Goal: Browse casually: Explore the website without a specific task or goal

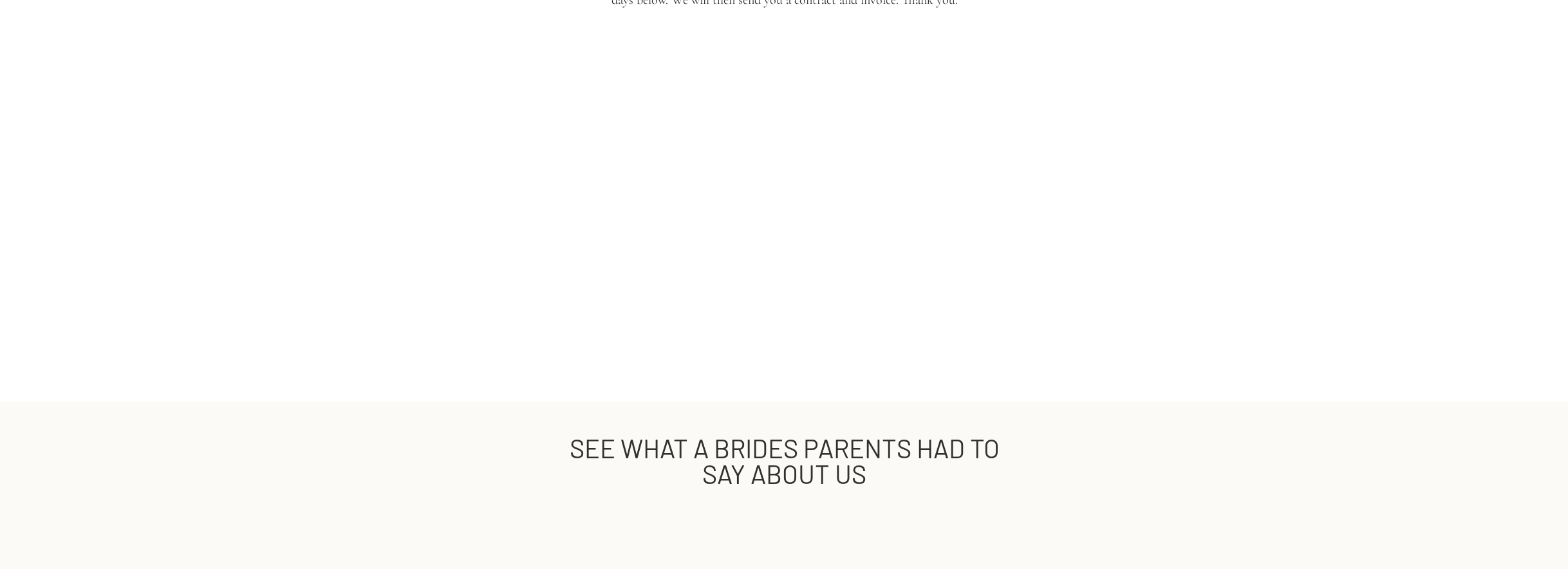
scroll to position [2449, 0]
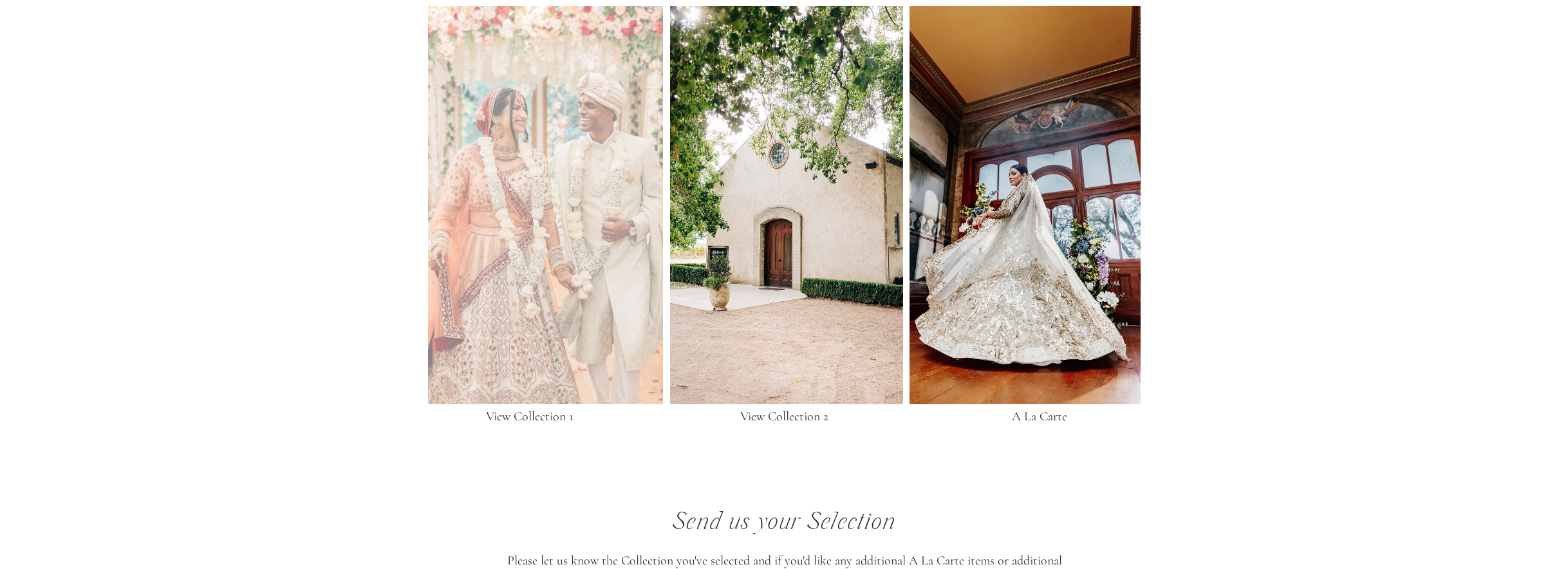
click at [514, 209] on div at bounding box center [546, 205] width 235 height 398
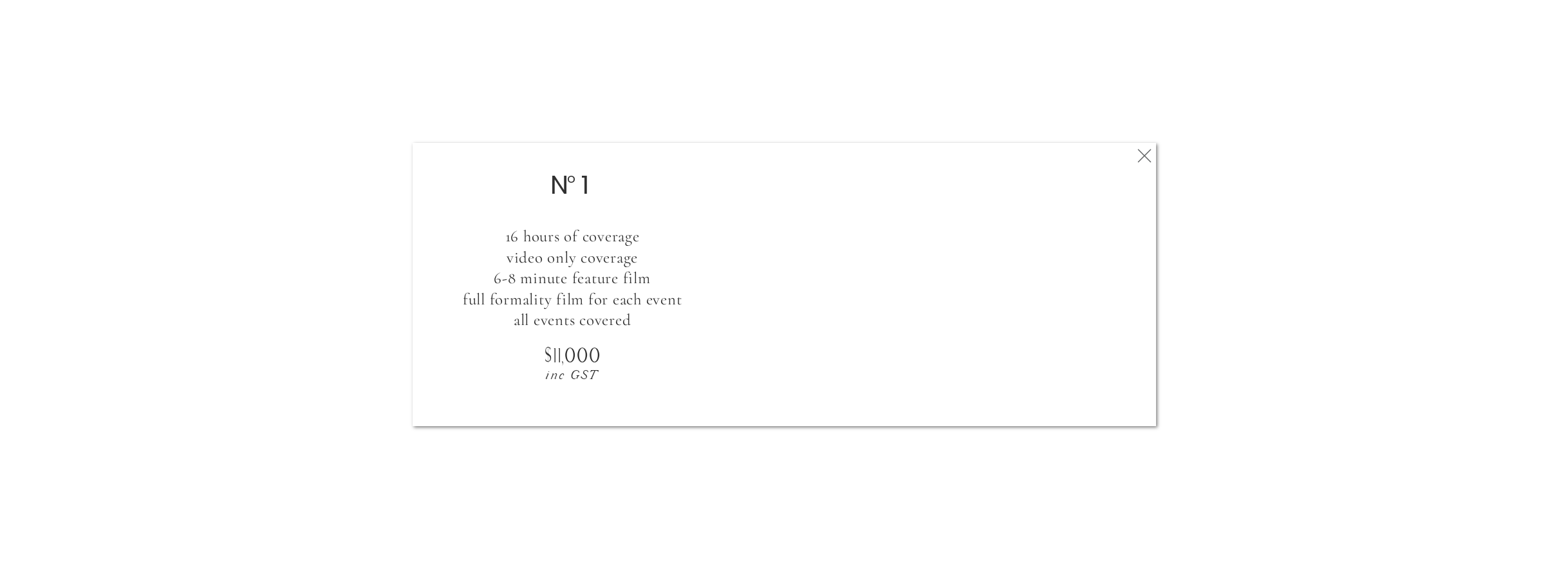
click at [1145, 150] on icon at bounding box center [1145, 155] width 23 height 26
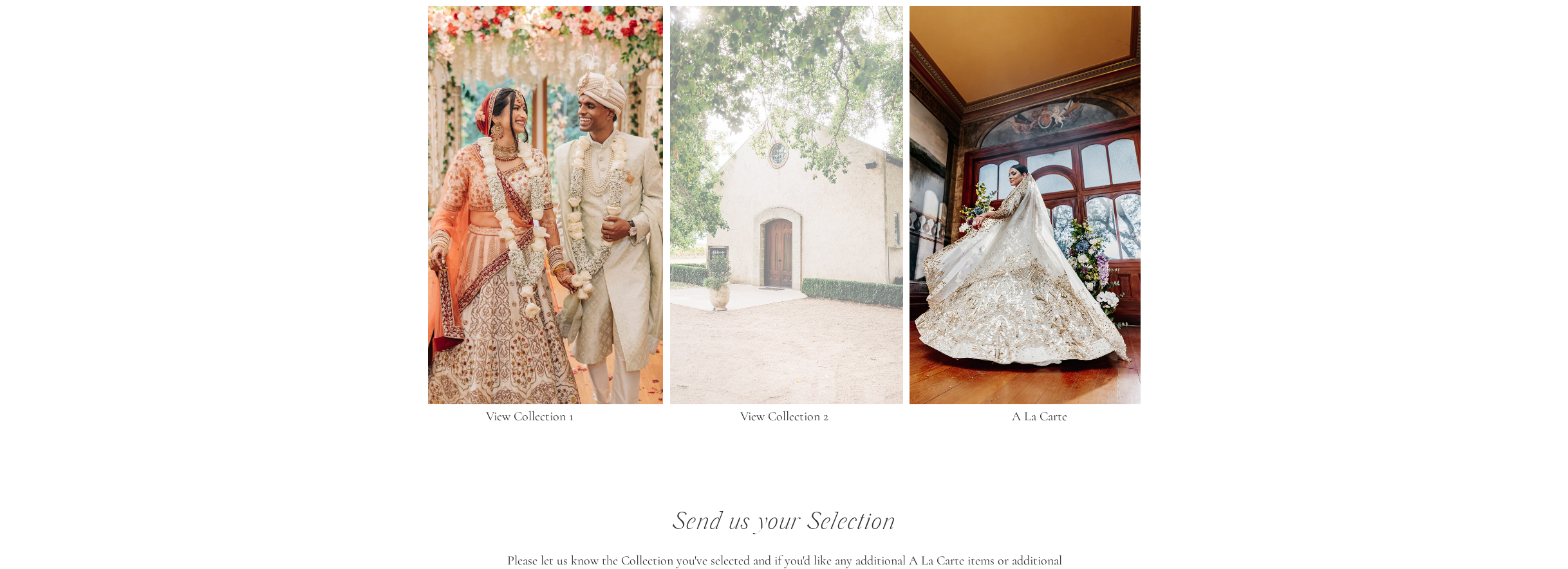
click at [742, 219] on div at bounding box center [787, 205] width 233 height 398
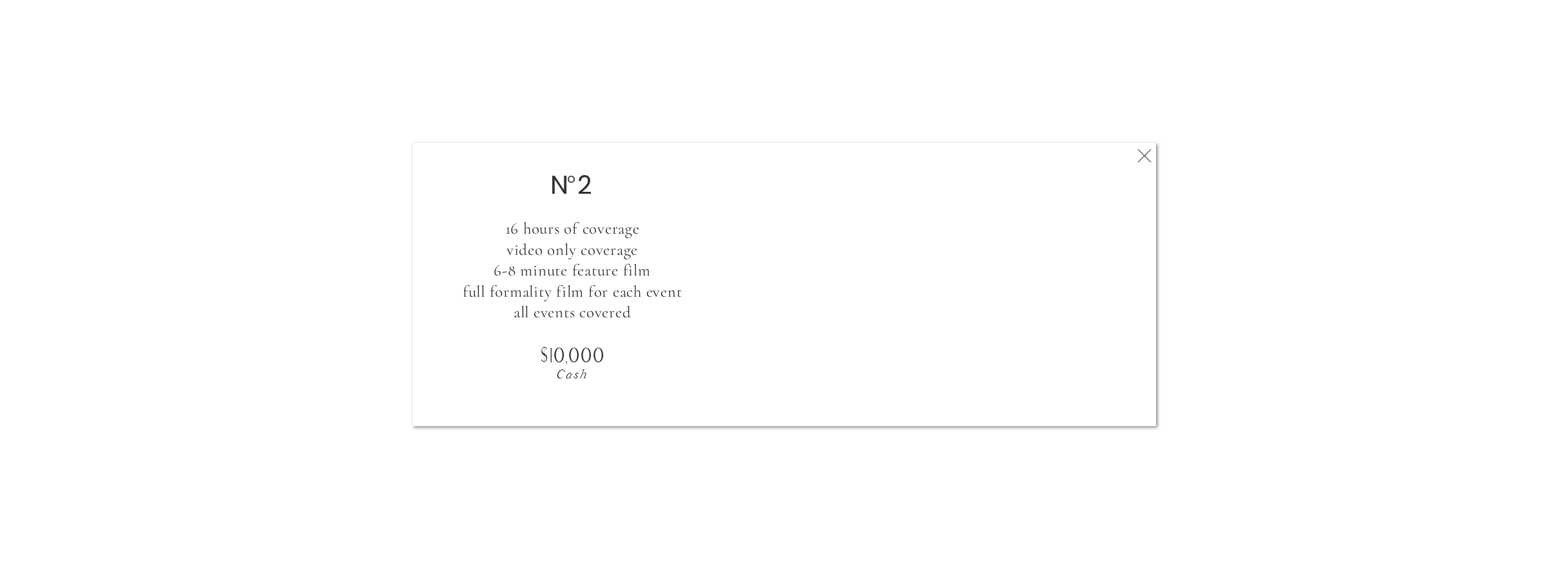
click at [1133, 158] on icon at bounding box center [1145, 155] width 23 height 26
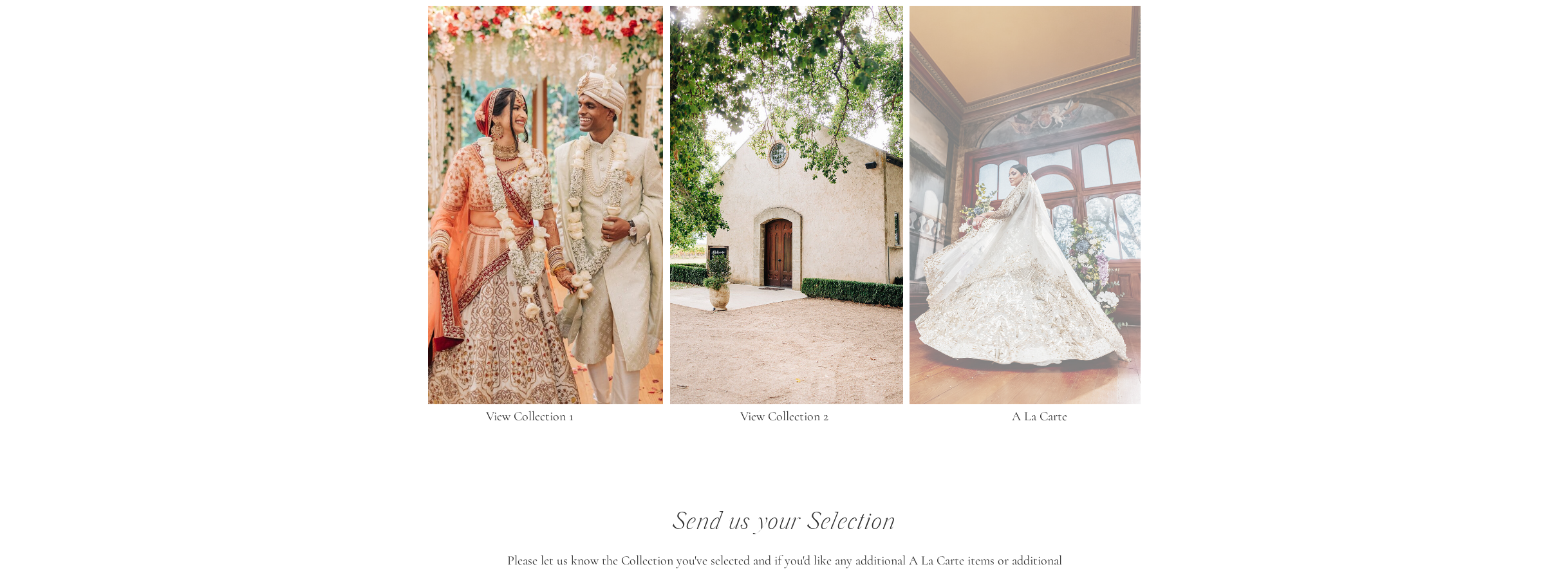
click at [1078, 236] on div at bounding box center [1025, 205] width 231 height 398
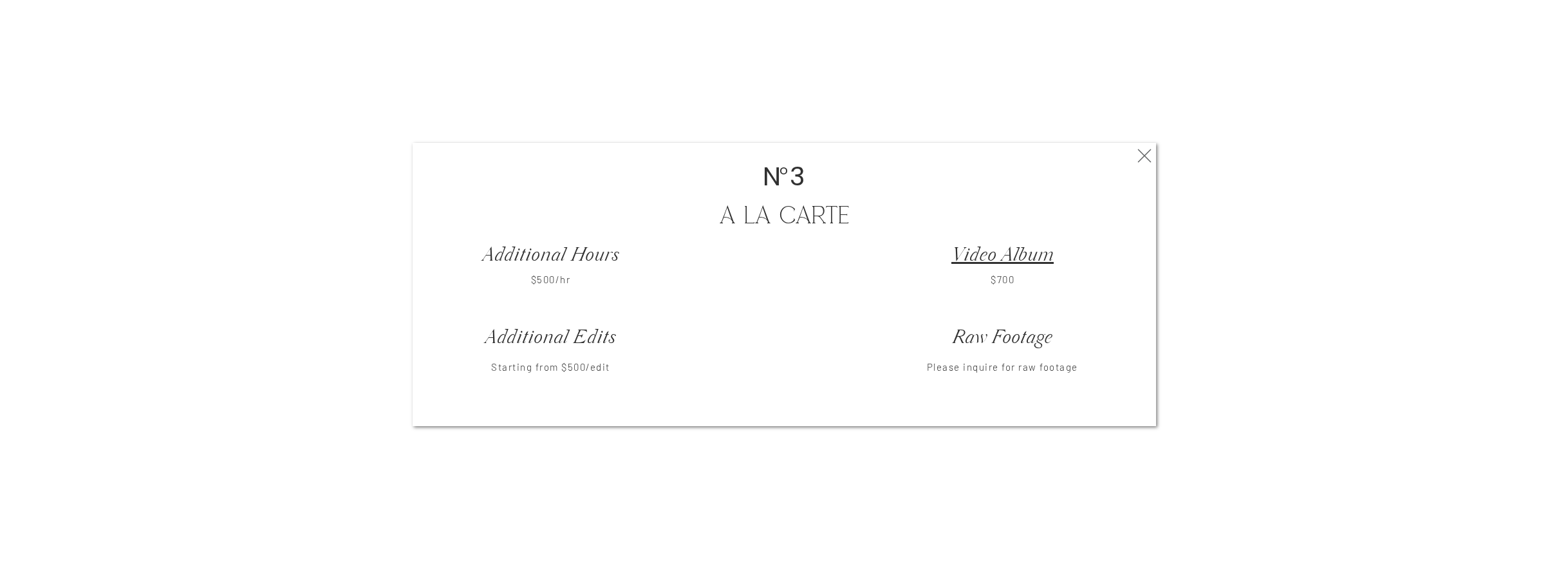
click at [1146, 156] on icon at bounding box center [1145, 155] width 23 height 26
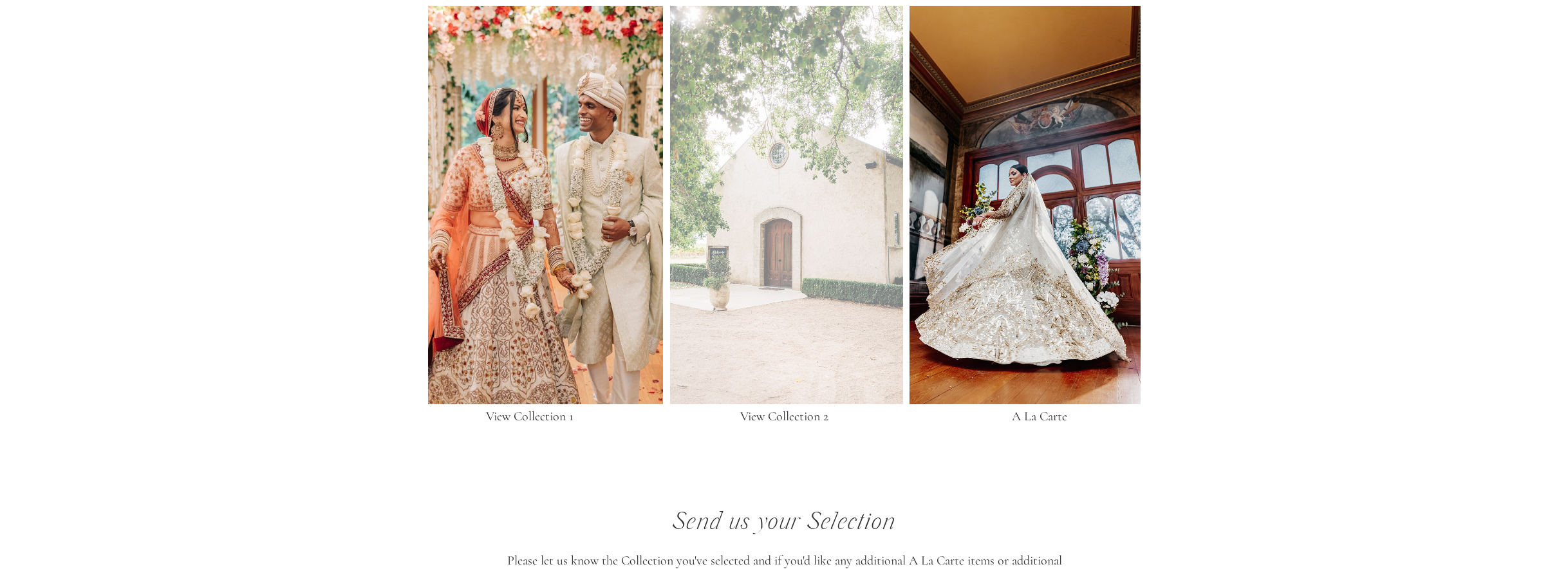
click at [714, 201] on div at bounding box center [787, 205] width 233 height 398
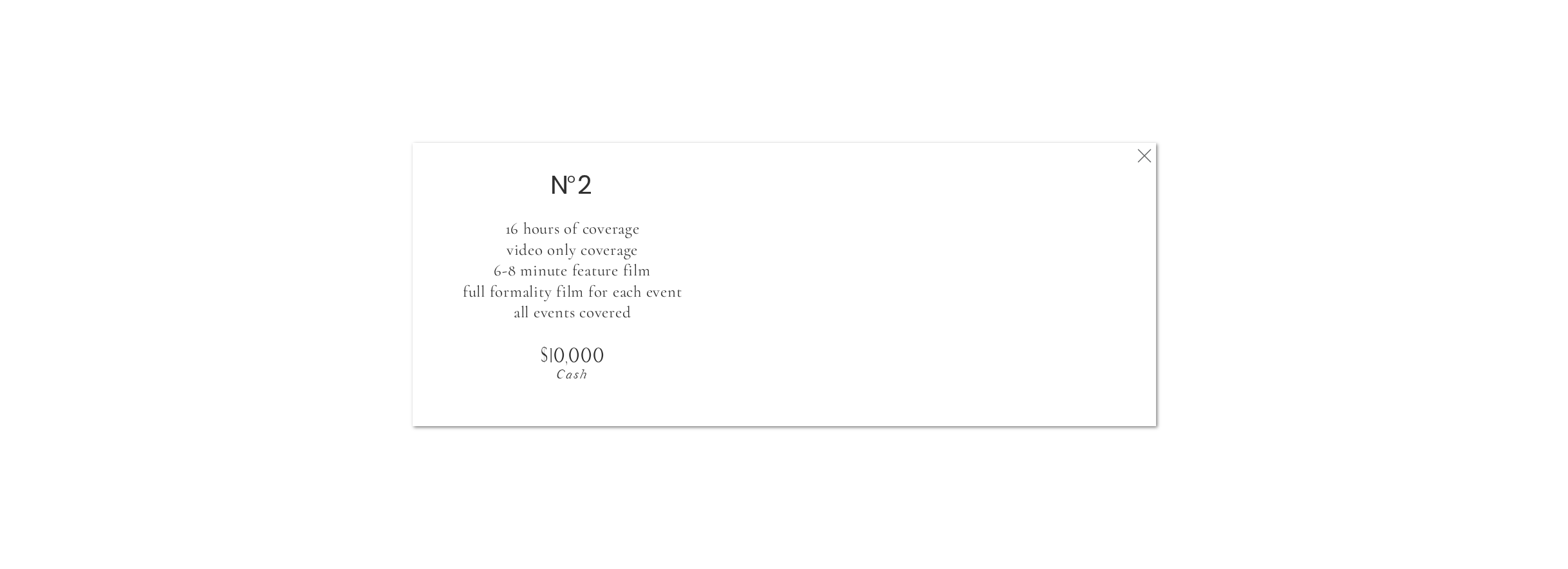
click at [1141, 155] on icon at bounding box center [1145, 155] width 23 height 26
